Goal: Task Accomplishment & Management: Manage account settings

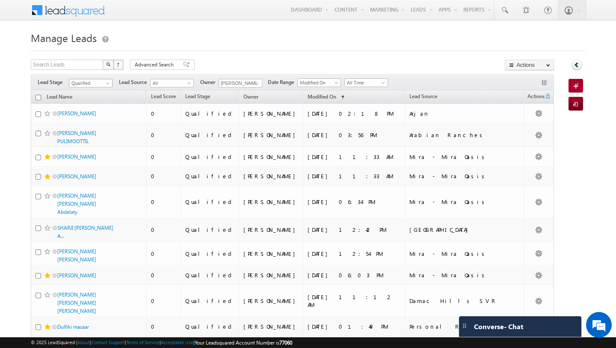
click at [91, 81] on span "Qualified" at bounding box center [89, 83] width 41 height 8
click at [87, 103] on link "Contact" at bounding box center [90, 101] width 43 height 8
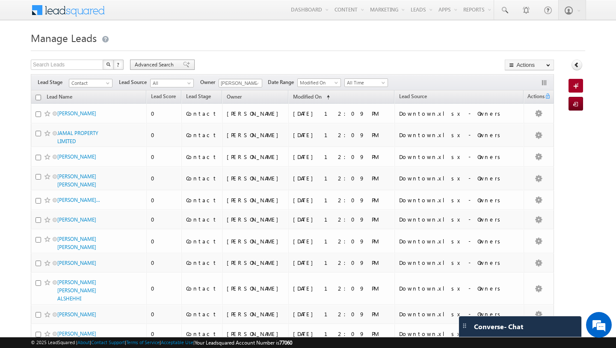
click at [150, 68] on span "Advanced Search" at bounding box center [156, 65] width 42 height 8
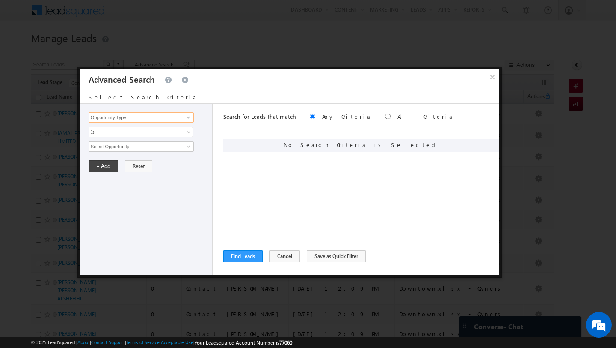
click at [128, 113] on input "Opportunity Type" at bounding box center [141, 117] width 105 height 10
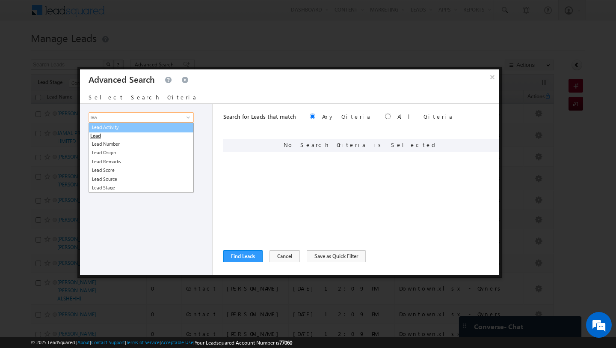
click at [121, 130] on link "Lead Activity" at bounding box center [141, 127] width 105 height 10
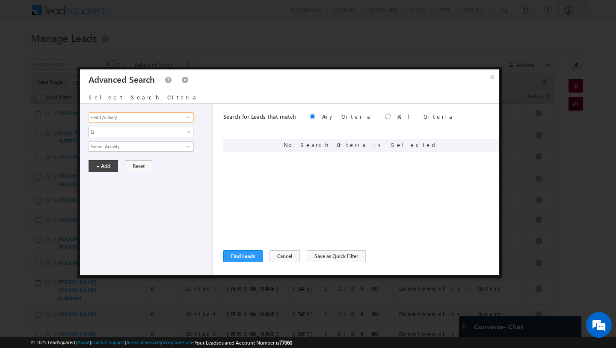
type input "Lead Activity"
click at [114, 136] on link "Is" at bounding box center [141, 132] width 105 height 10
click at [113, 151] on link "Is Not" at bounding box center [141, 151] width 104 height 8
click at [138, 150] on input "Select Activity" at bounding box center [141, 146] width 105 height 10
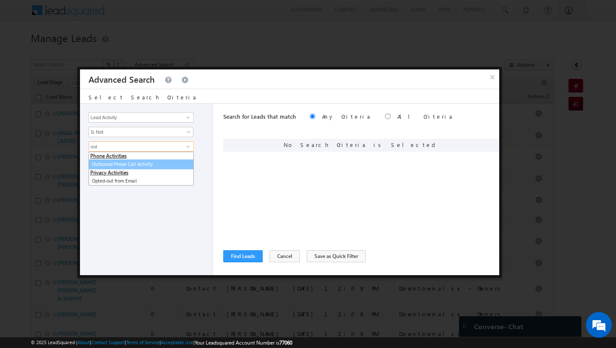
click at [107, 166] on link "Outbound Phone Call Activity" at bounding box center [141, 164] width 105 height 10
type input "Outbound Phone Call Activity"
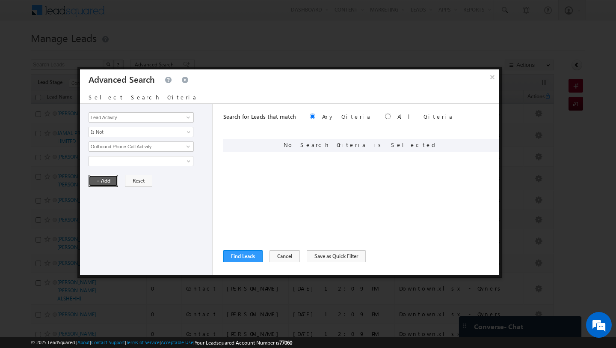
click at [101, 186] on button "+ Add" at bounding box center [104, 181] width 30 height 12
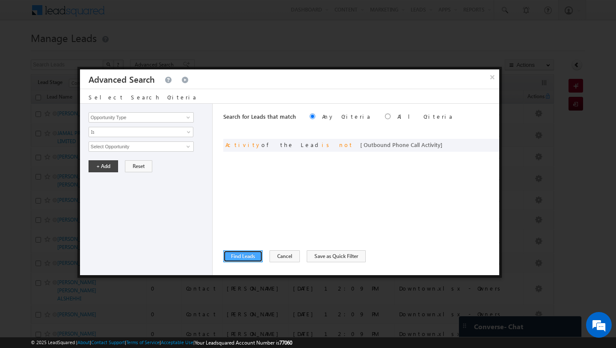
click at [240, 261] on button "Find Leads" at bounding box center [242, 256] width 39 height 12
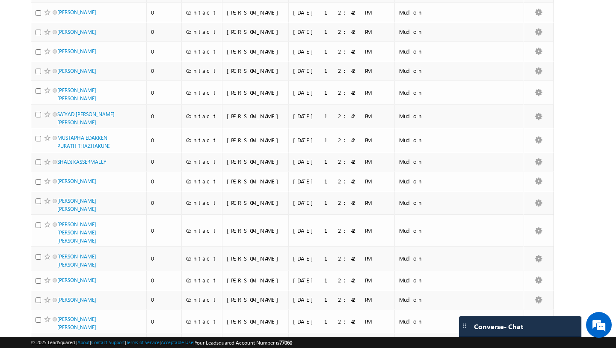
scroll to position [2967, 0]
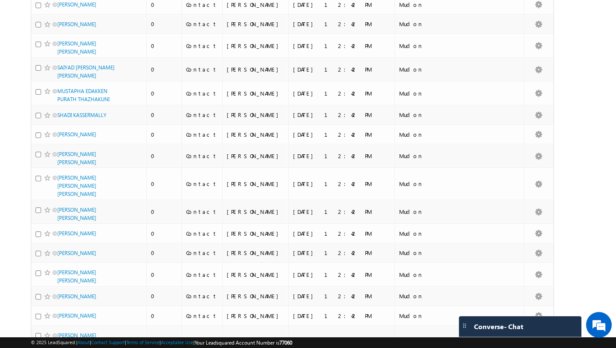
click at [60, 324] on li "50" at bounding box center [60, 323] width 21 height 9
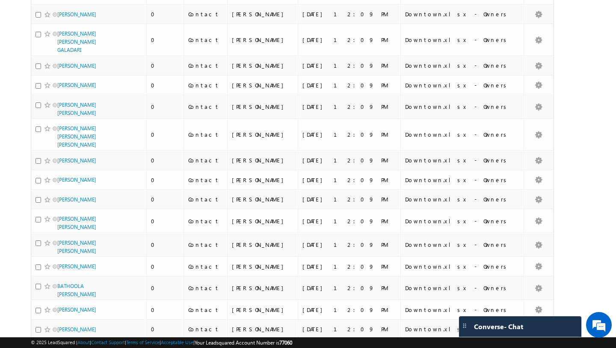
scroll to position [880, 0]
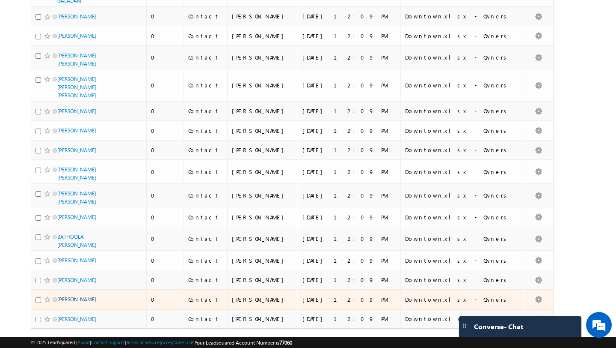
click at [83, 296] on link "[PERSON_NAME]" at bounding box center [76, 299] width 39 height 6
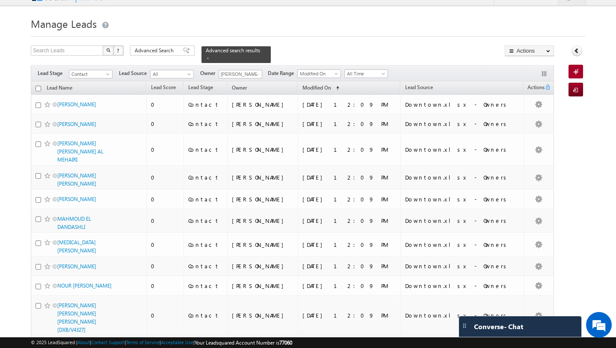
scroll to position [0, 0]
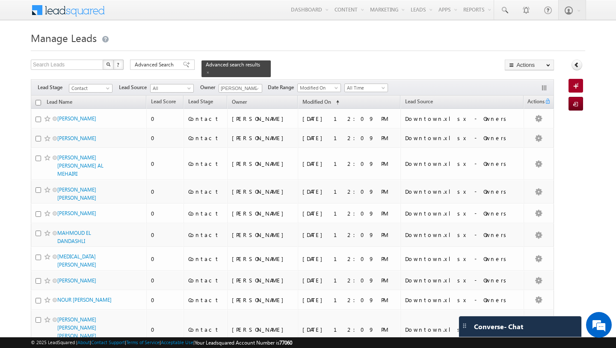
click at [38, 102] on input "checkbox" at bounding box center [39, 103] width 6 height 6
checkbox input "true"
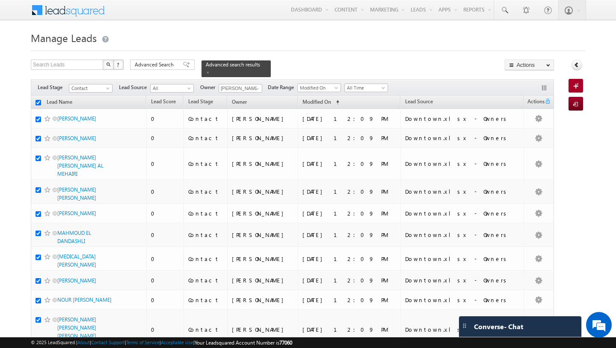
checkbox input "true"
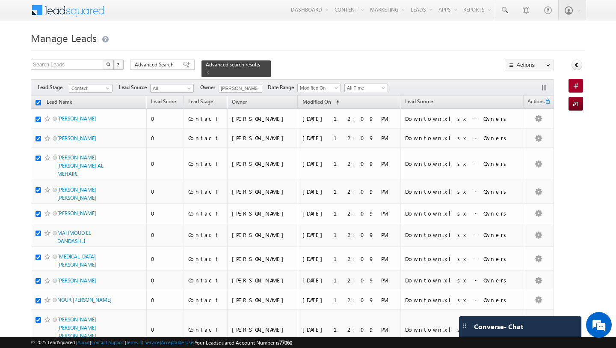
checkbox input "true"
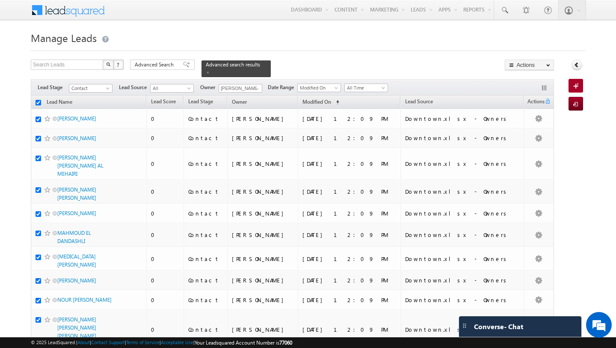
checkbox input "true"
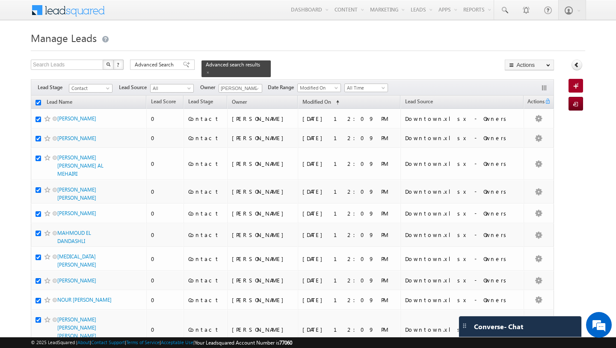
checkbox input "true"
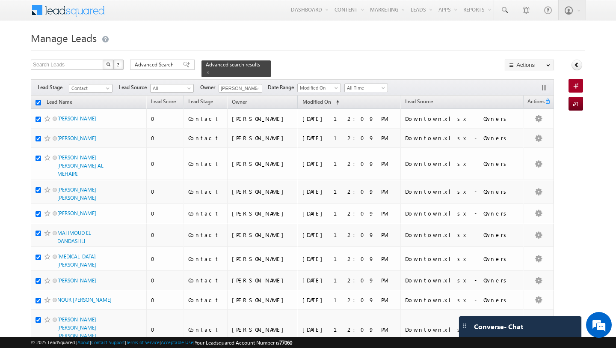
checkbox input "true"
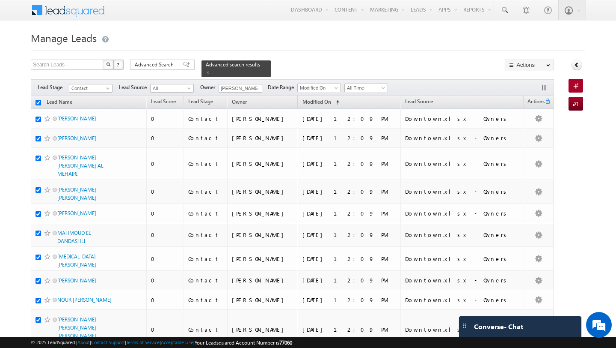
checkbox input "true"
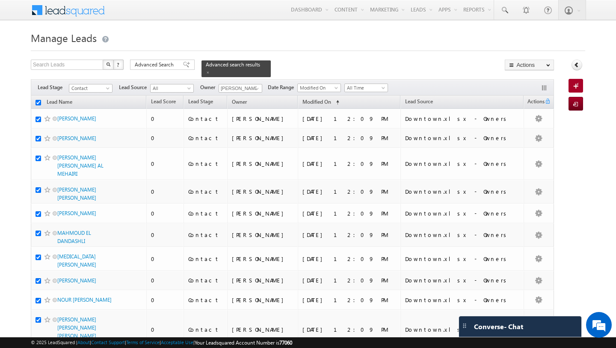
checkbox input "true"
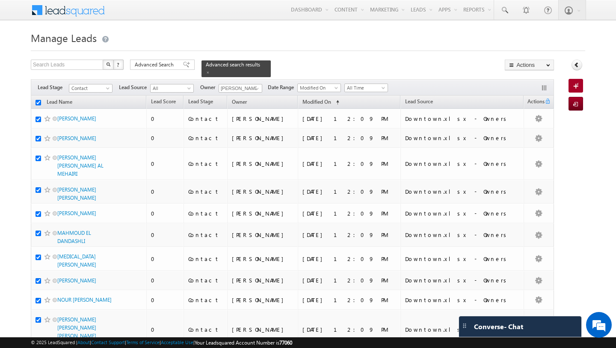
checkbox input "true"
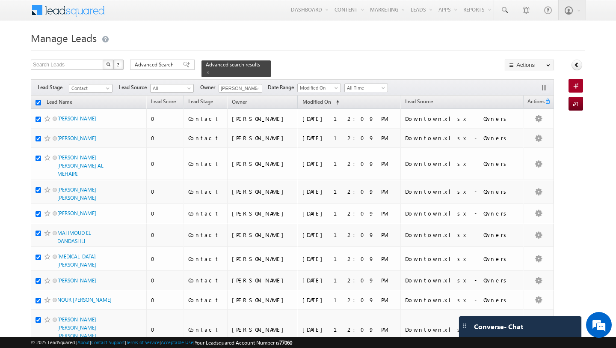
checkbox input "true"
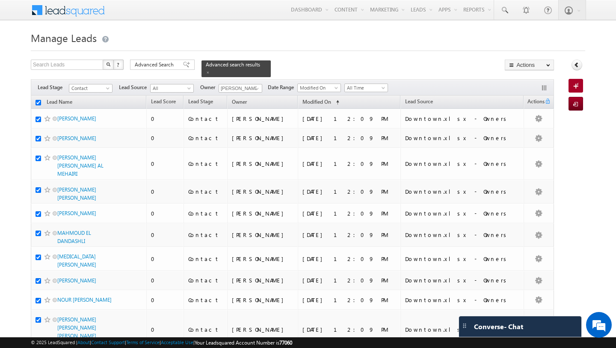
checkbox input "true"
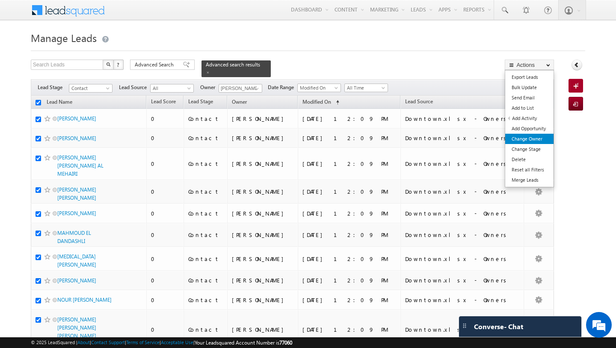
click at [531, 135] on link "Change Owner" at bounding box center [529, 139] width 48 height 10
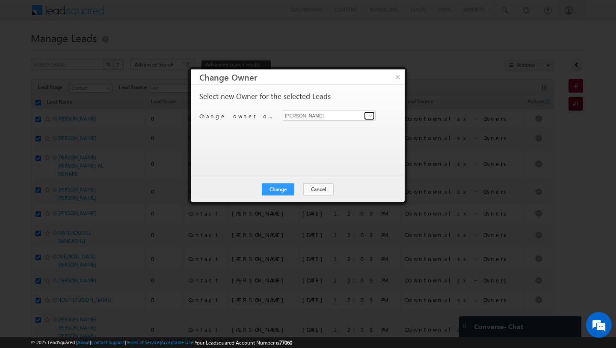
click at [371, 115] on span at bounding box center [370, 115] width 7 height 7
click at [338, 128] on link "[PERSON_NAME] [EMAIL_ADDRESS][PERSON_NAME][DOMAIN_NAME]" at bounding box center [329, 129] width 93 height 16
type input "MEHFOOZA MEMON"
click at [278, 190] on button "Change" at bounding box center [278, 189] width 33 height 12
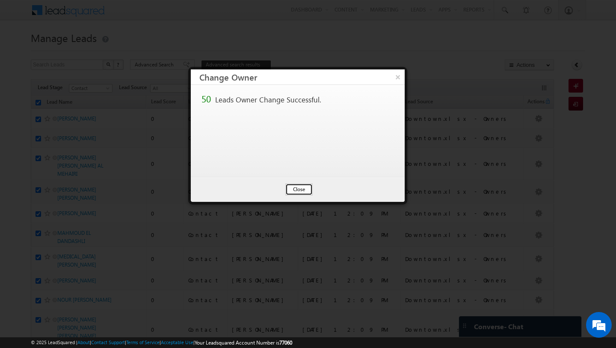
click at [304, 192] on button "Close" at bounding box center [298, 189] width 27 height 12
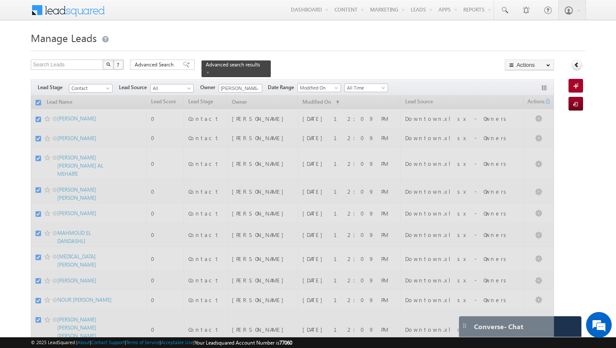
checkbox input "false"
